Goal: Entertainment & Leisure: Consume media (video, audio)

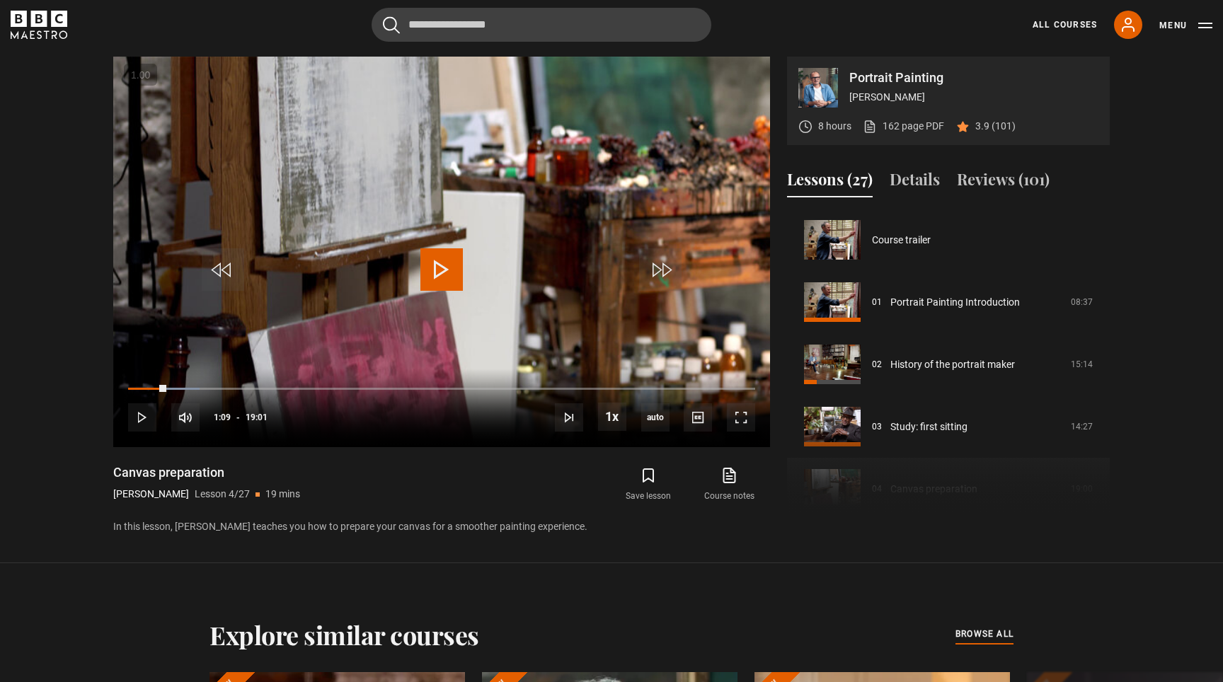
scroll to position [187, 0]
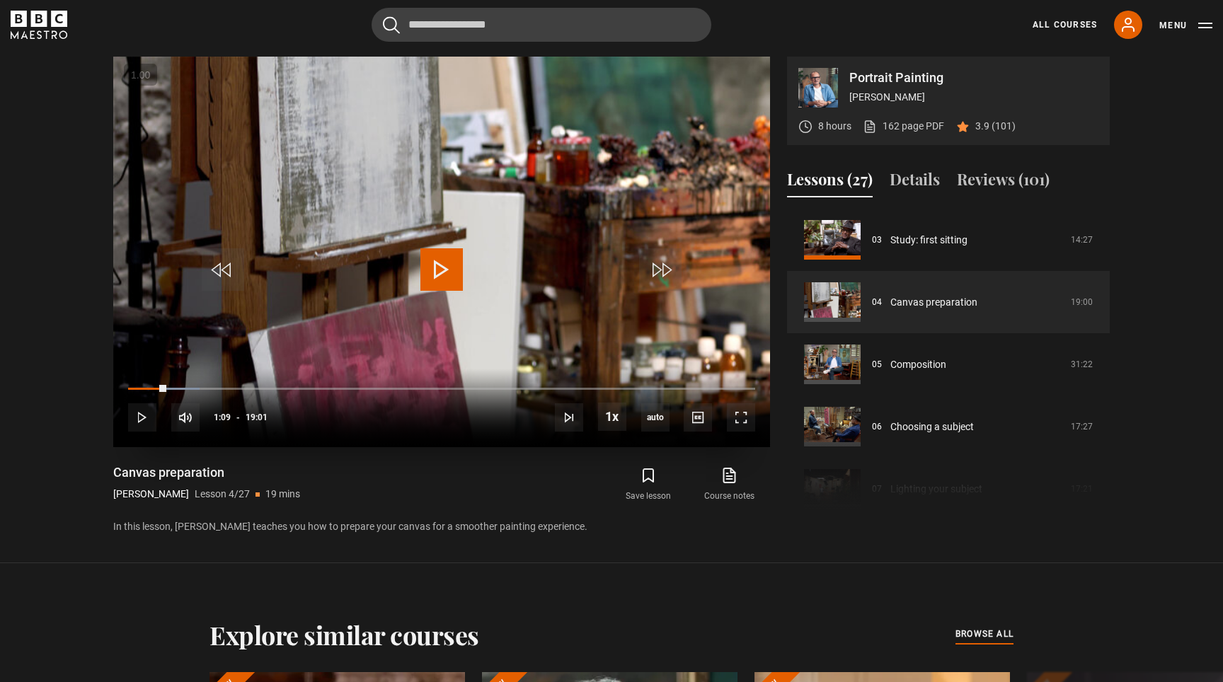
click at [445, 263] on span "Video Player" at bounding box center [441, 269] width 42 height 42
click at [725, 398] on div "10s Skip Back 10 seconds Pause 10s Skip Forward 10 seconds Loaded : 11.83% 17:2…" at bounding box center [441, 408] width 657 height 79
click at [736, 403] on span "Video Player" at bounding box center [741, 417] width 28 height 28
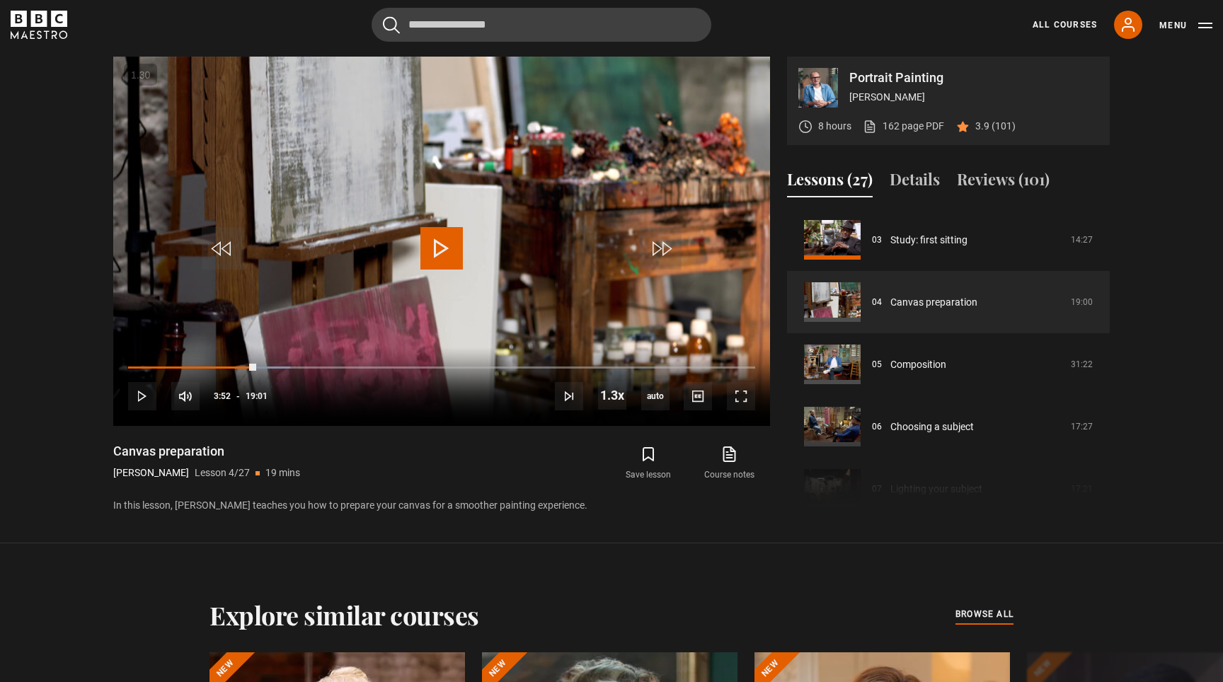
click at [597, 534] on section "Portrait Painting [PERSON_NAME] 8 hours 162 page PDF (opens in new tab) 3.9 (10…" at bounding box center [611, 272] width 1223 height 544
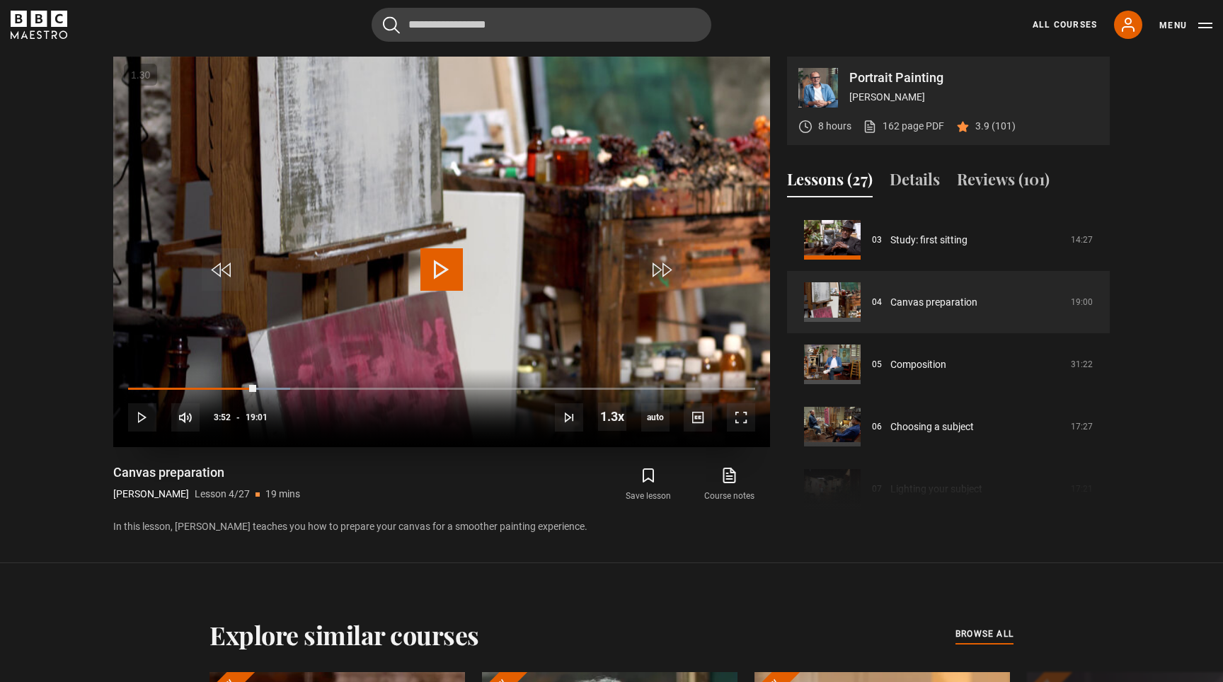
click at [444, 248] on span "Video Player" at bounding box center [441, 269] width 42 height 42
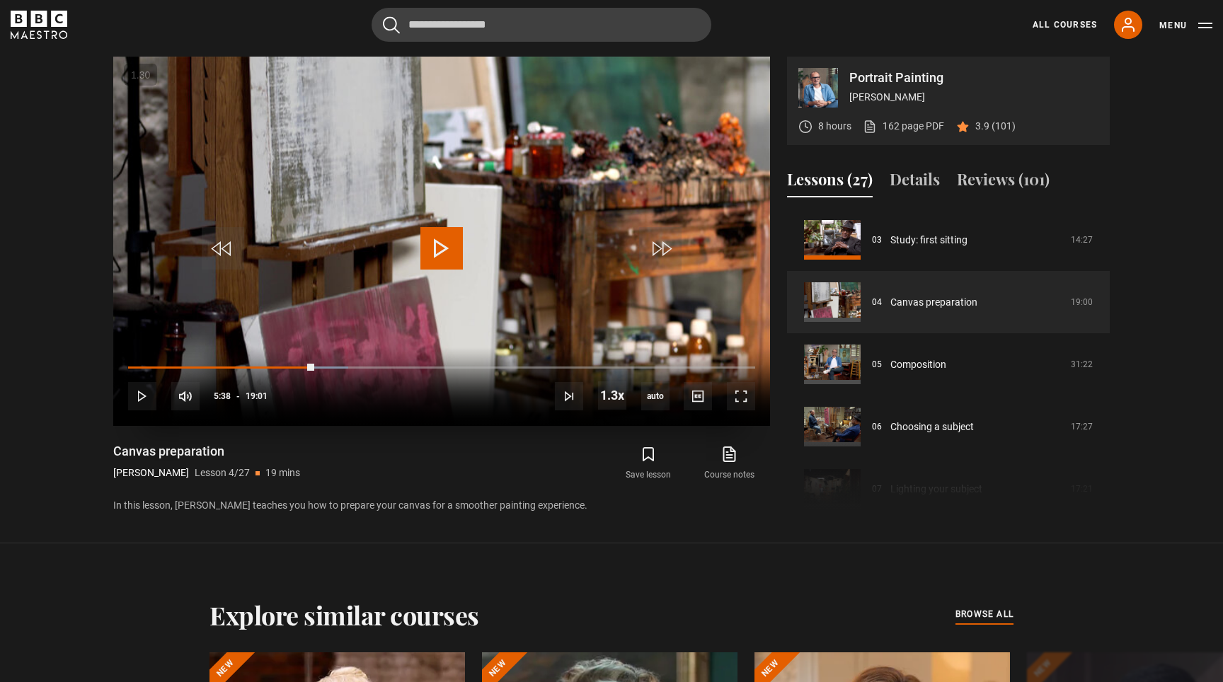
click at [444, 244] on span "Video Player" at bounding box center [441, 248] width 42 height 42
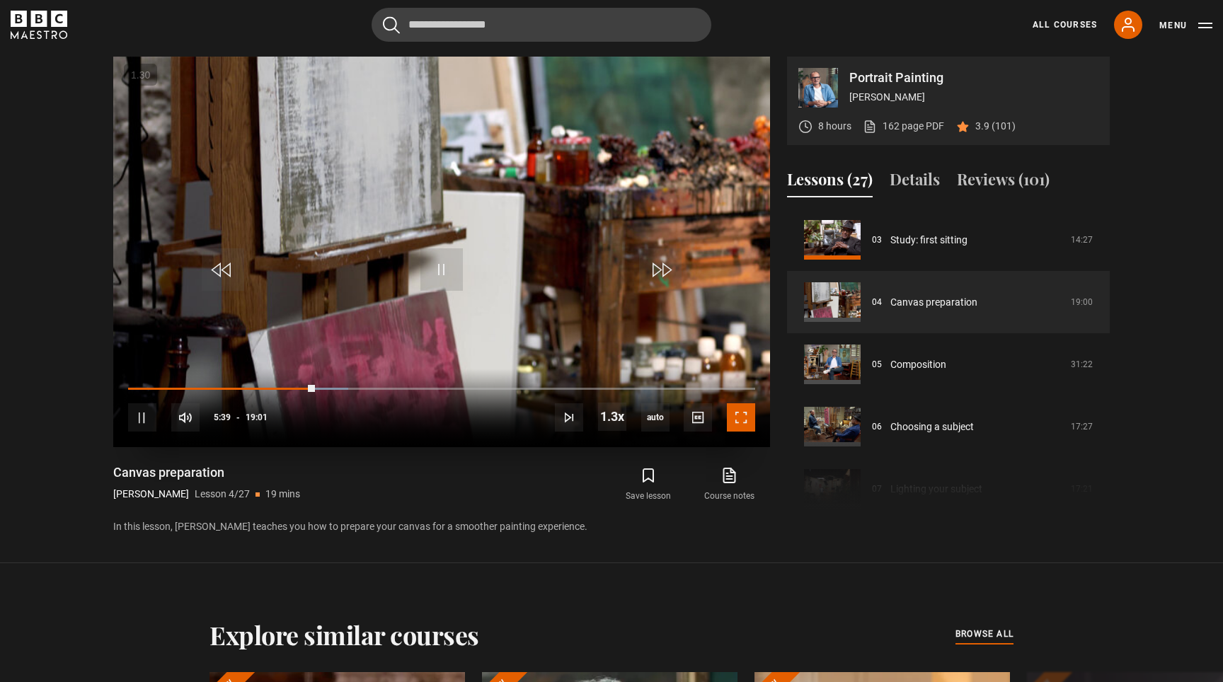
click at [747, 403] on span "Video Player" at bounding box center [741, 417] width 28 height 28
